Goal: Task Accomplishment & Management: Complete application form

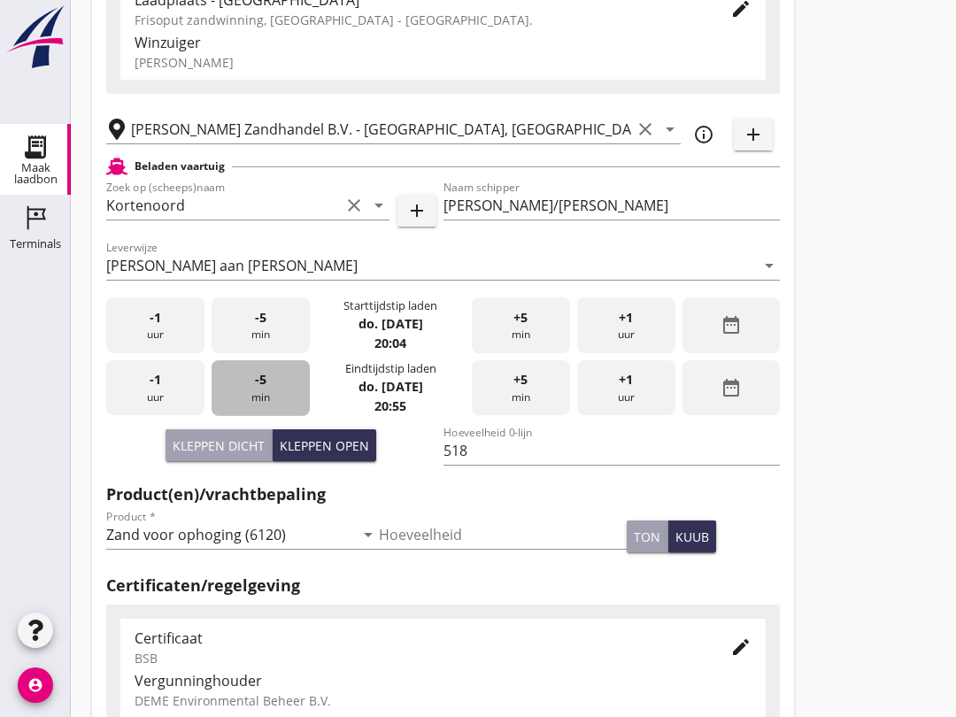
scroll to position [178, 0]
click at [277, 416] on div "-5 min" at bounding box center [261, 388] width 98 height 56
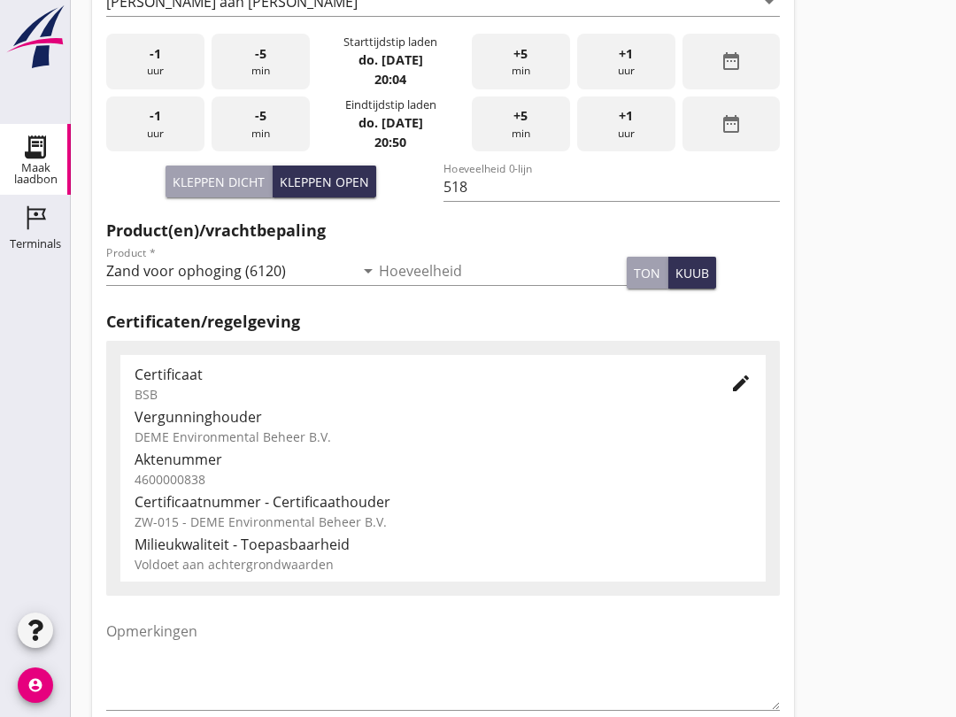
scroll to position [563, 0]
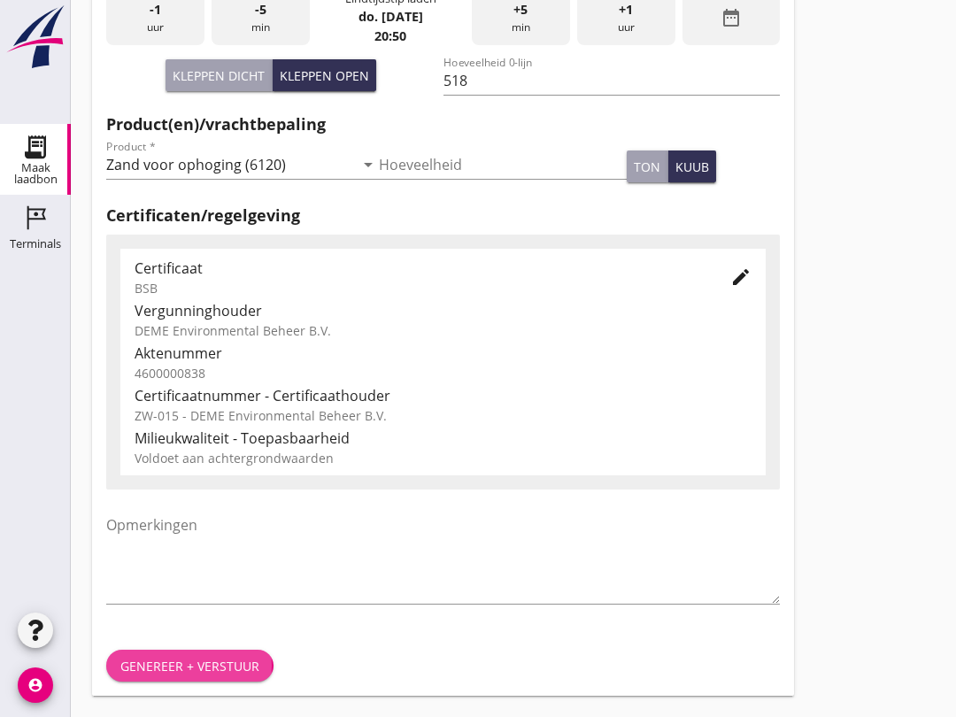
click at [208, 658] on div "Genereer + verstuur" at bounding box center [189, 666] width 139 height 19
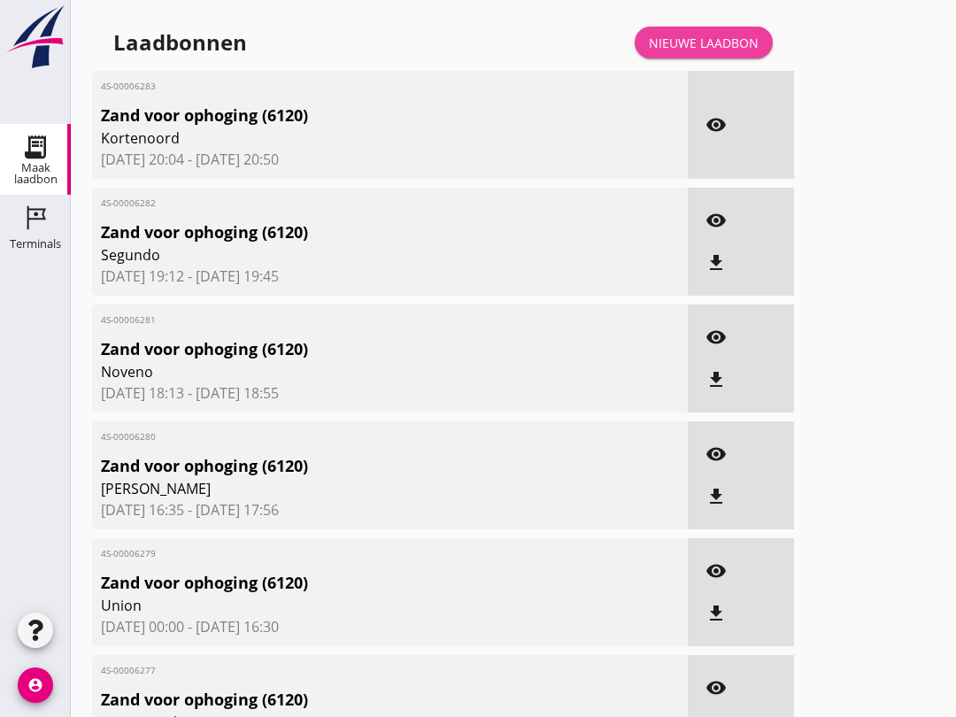
click at [748, 51] on div "Nieuwe laadbon" at bounding box center [704, 43] width 110 height 19
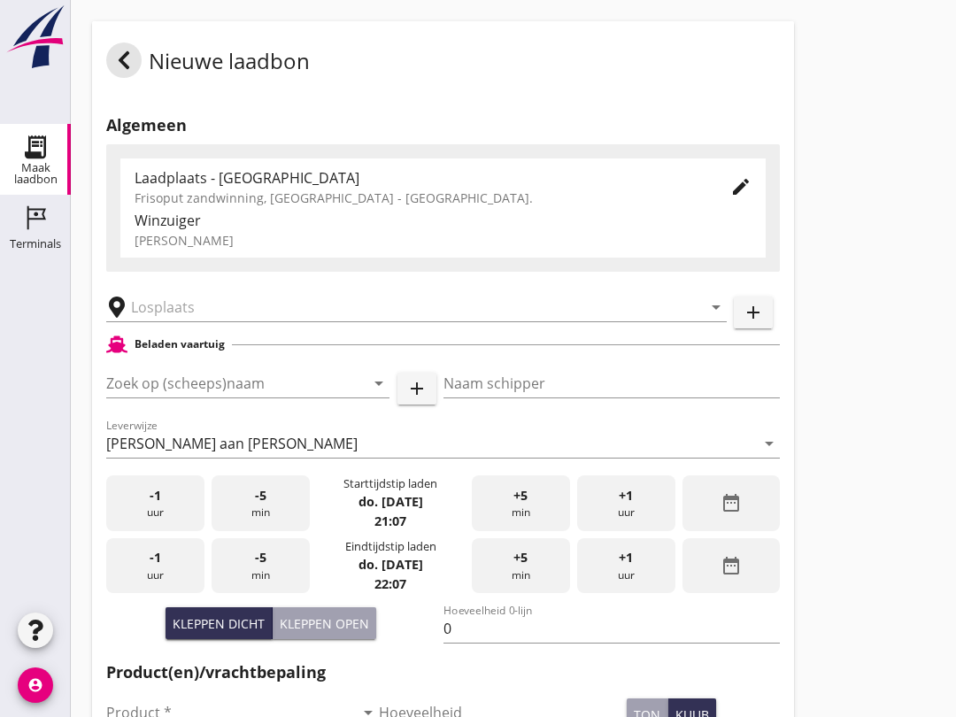
click at [185, 388] on input "Zoek op (scheeps)naam" at bounding box center [223, 383] width 234 height 28
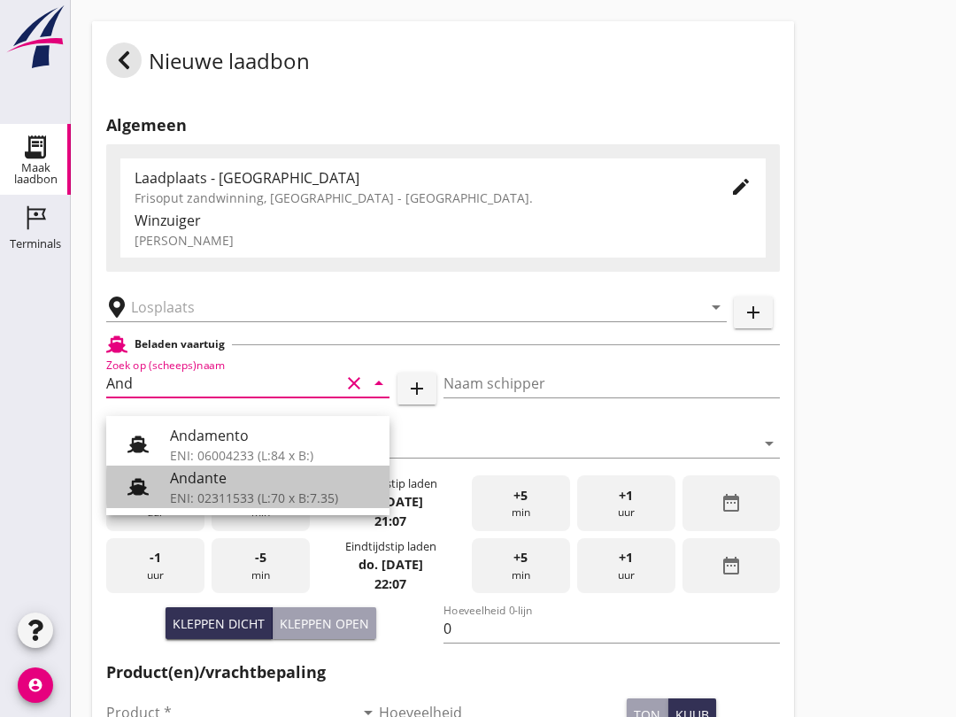
click at [239, 486] on div "Andante" at bounding box center [272, 477] width 205 height 21
type input "Andante"
type input "Floor Vijfhuizen"
type input "485"
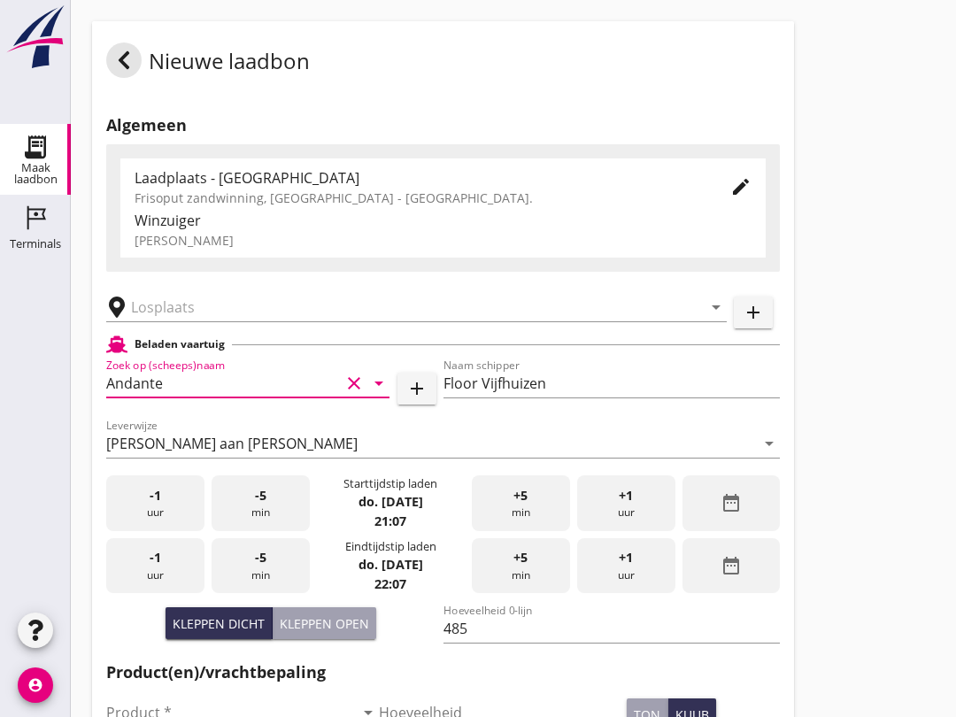
click at [215, 321] on input "text" at bounding box center [404, 307] width 546 height 28
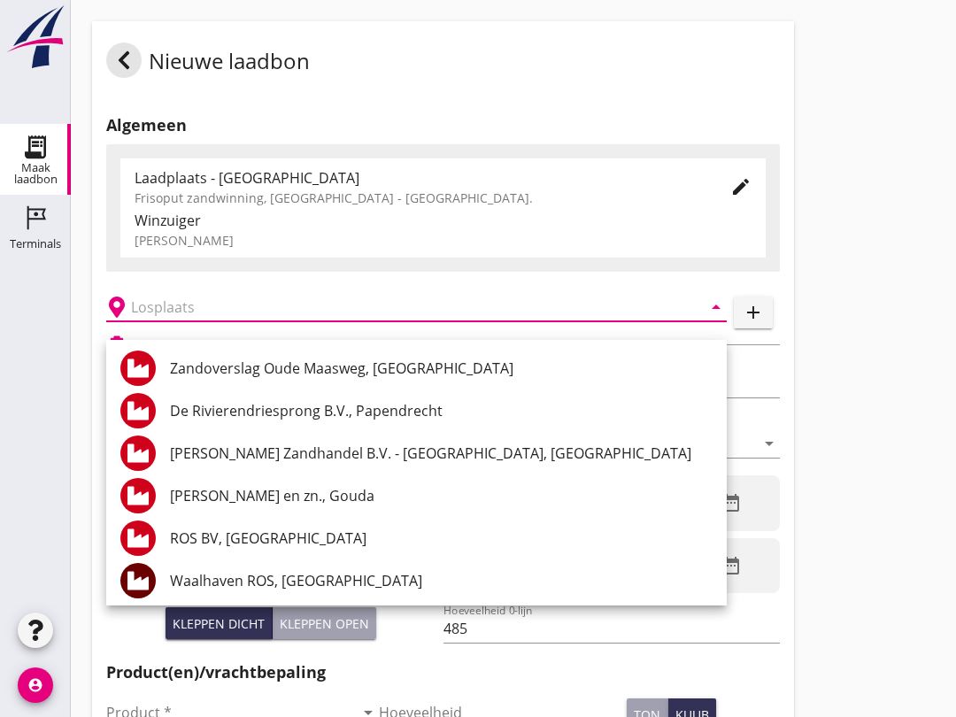
click at [395, 457] on div "[PERSON_NAME] Zandhandel B.V. - [GEOGRAPHIC_DATA], [GEOGRAPHIC_DATA]" at bounding box center [441, 453] width 543 height 21
type input "[PERSON_NAME] Zandhandel B.V. - [GEOGRAPHIC_DATA], [GEOGRAPHIC_DATA]"
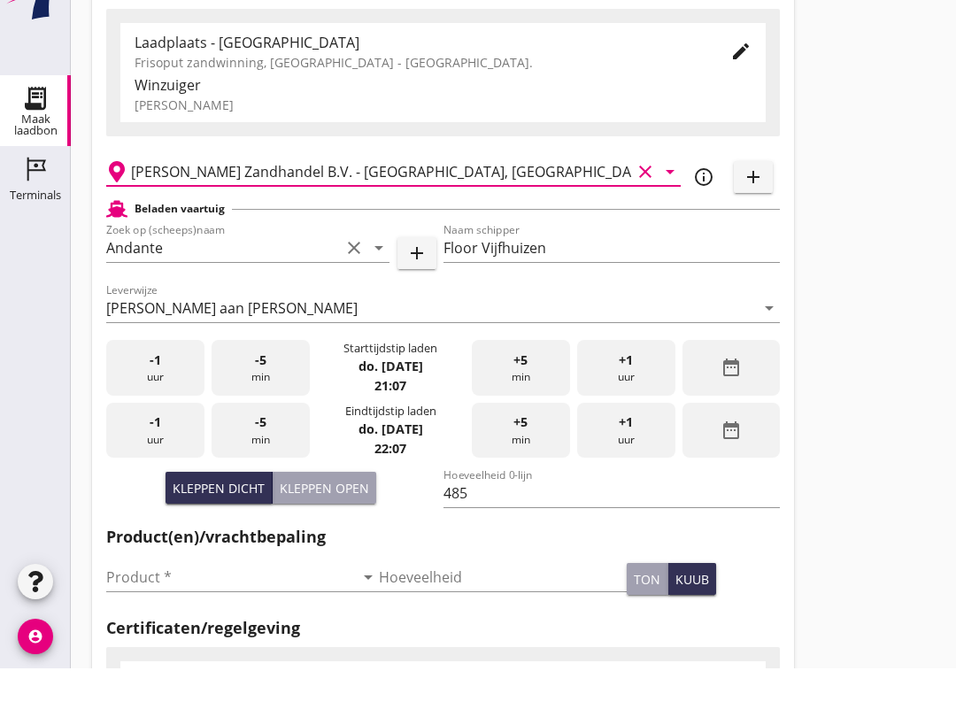
scroll to position [91, 0]
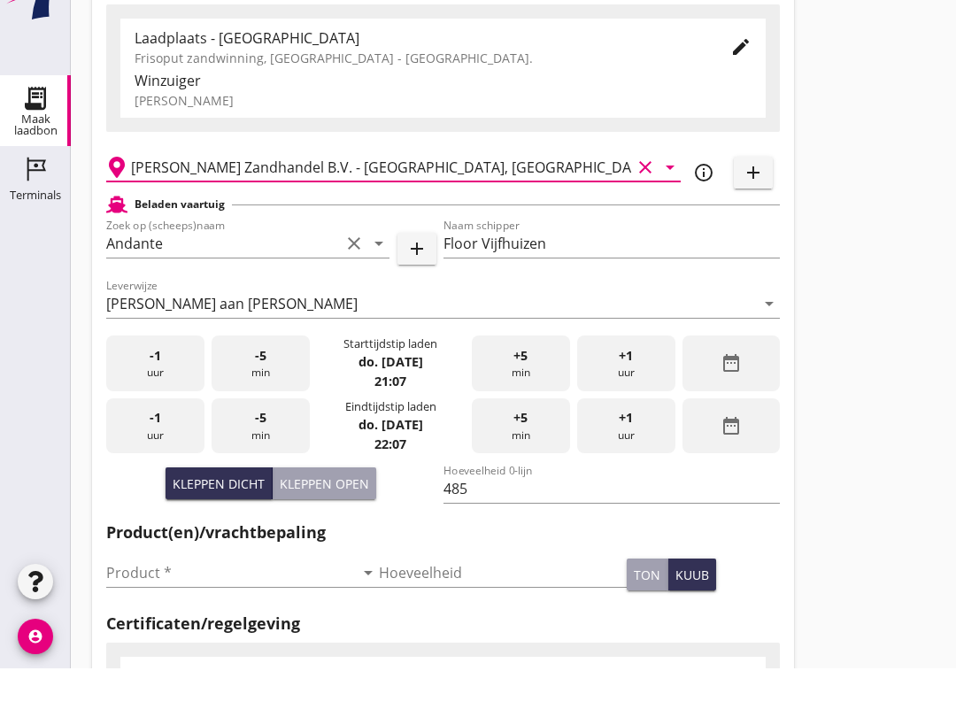
click at [228, 607] on input "Product *" at bounding box center [230, 621] width 248 height 28
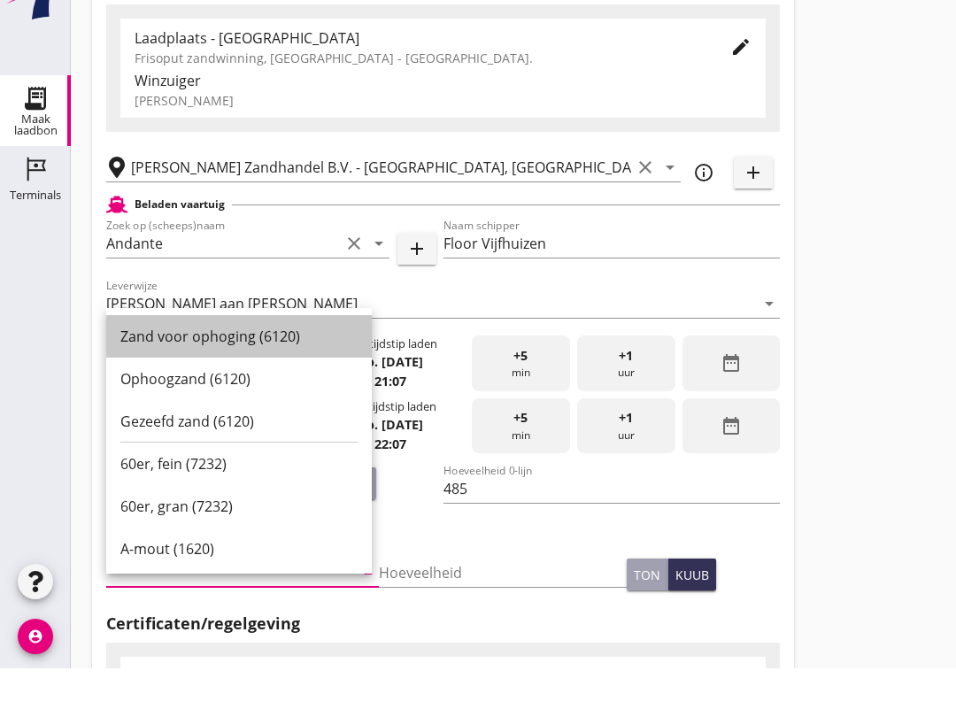
click at [283, 375] on div "Zand voor ophoging (6120)" at bounding box center [238, 385] width 237 height 21
type input "Zand voor ophoging (6120)"
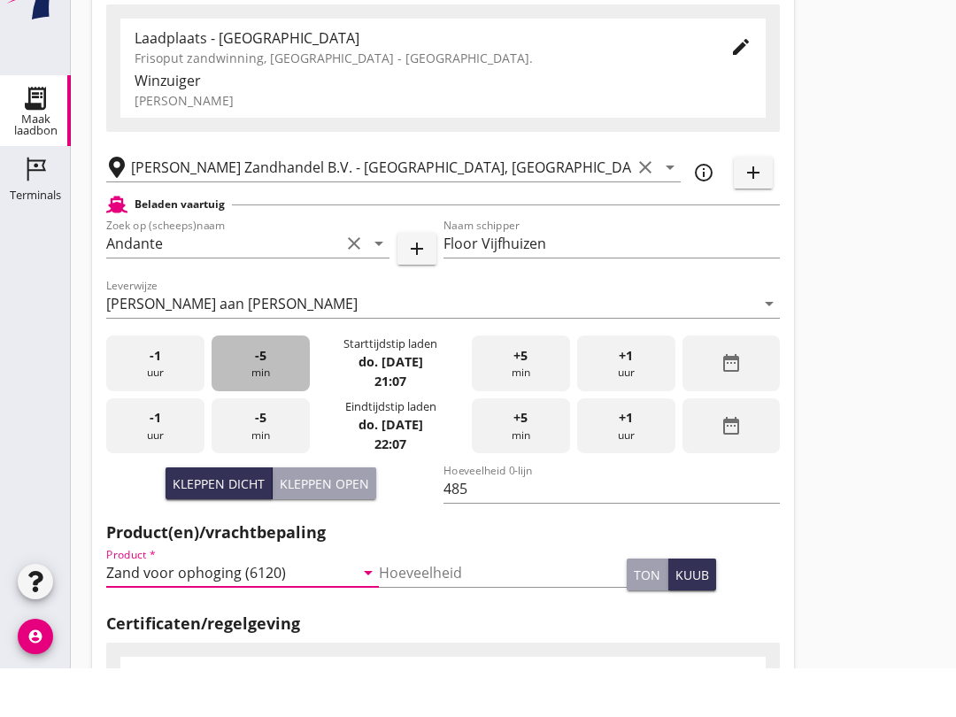
click at [275, 384] on div "-5 min" at bounding box center [261, 412] width 98 height 56
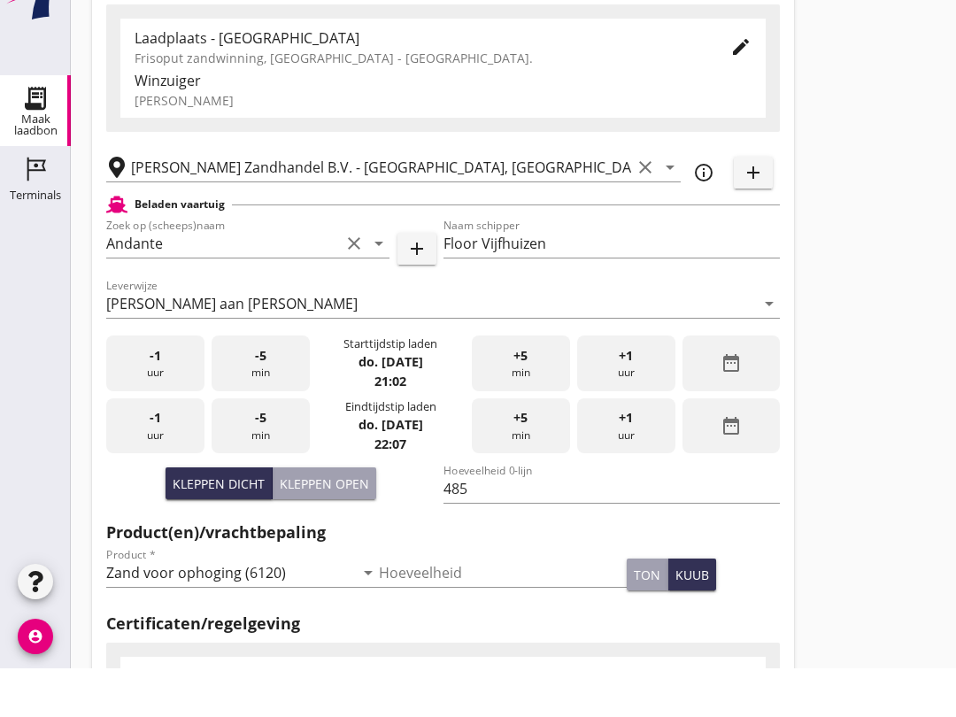
scroll to position [141, 0]
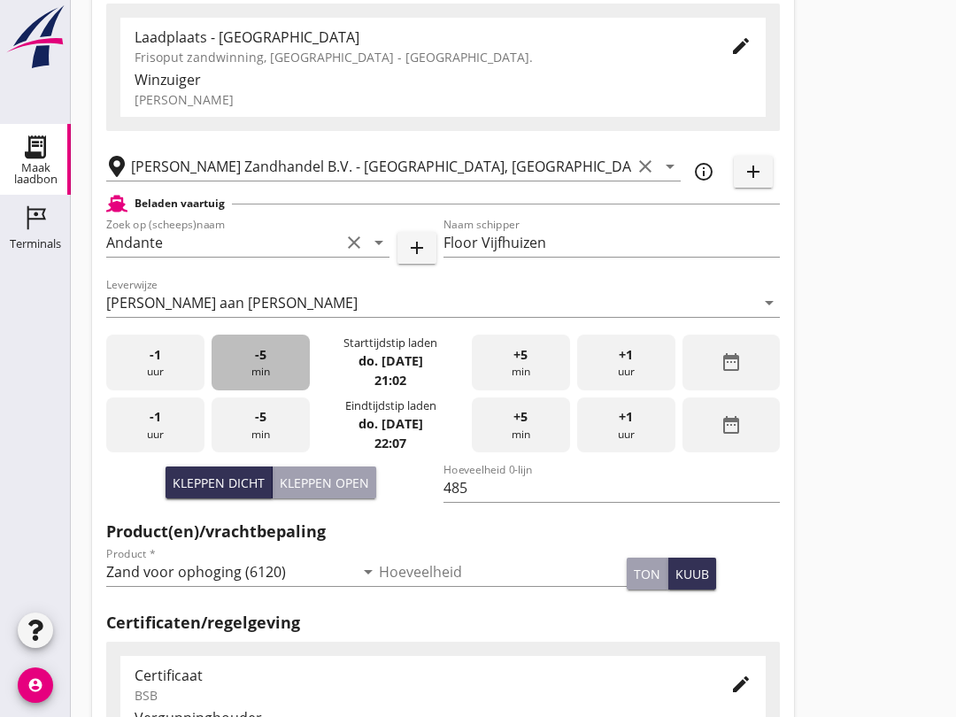
click at [265, 363] on span "-5" at bounding box center [261, 354] width 12 height 19
